Goal: Task Accomplishment & Management: Manage account settings

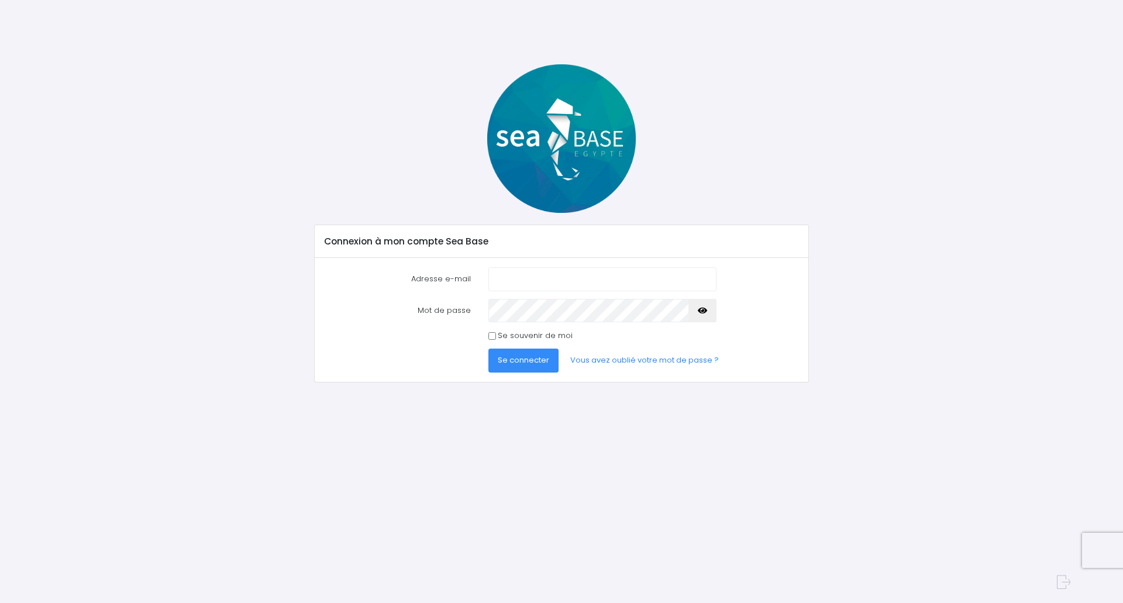
click at [538, 284] on input "Adresse e-mail" at bounding box center [602, 278] width 228 height 23
drag, startPoint x: 581, startPoint y: 278, endPoint x: 383, endPoint y: 279, distance: 197.6
click at [384, 278] on div "Adresse e-mail bertemp@laposte.net" at bounding box center [562, 278] width 492 height 23
type input "[EMAIL_ADDRESS][DOMAIN_NAME]"
click at [530, 360] on span "Se connecter" at bounding box center [523, 359] width 51 height 11
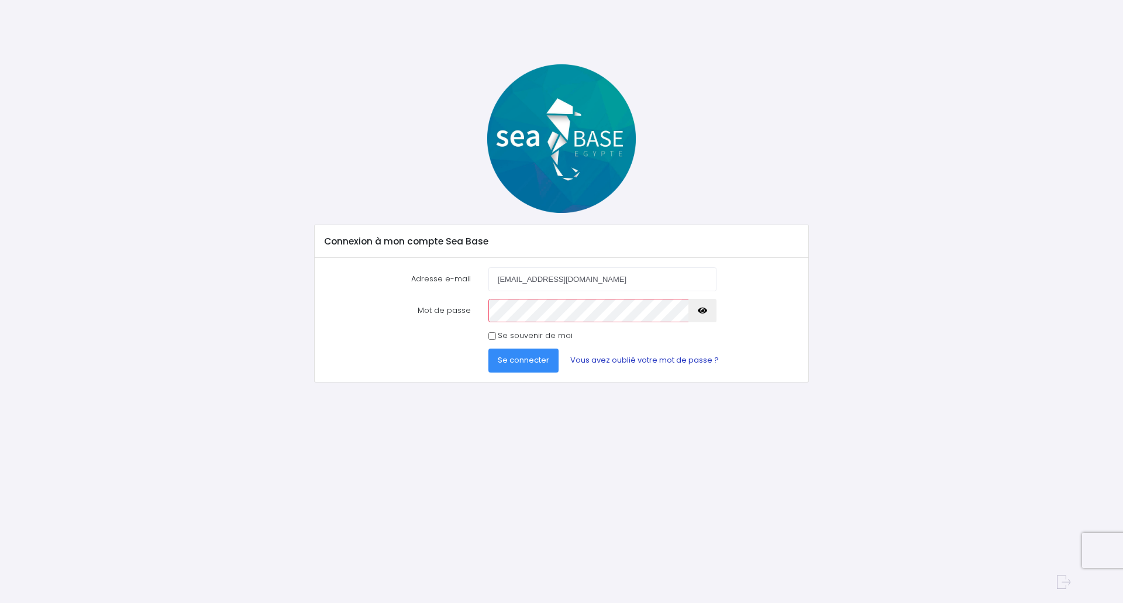
click at [617, 361] on link "Vous avez oublié votre mot de passe ?" at bounding box center [644, 359] width 167 height 23
